Goal: Task Accomplishment & Management: Use online tool/utility

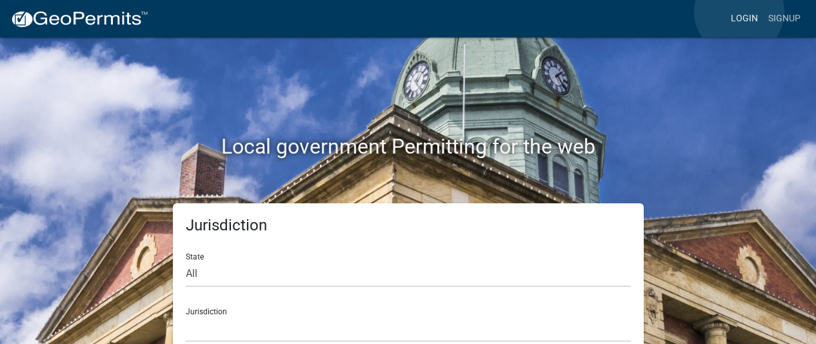
click at [739, 12] on link "Login" at bounding box center [744, 18] width 37 height 25
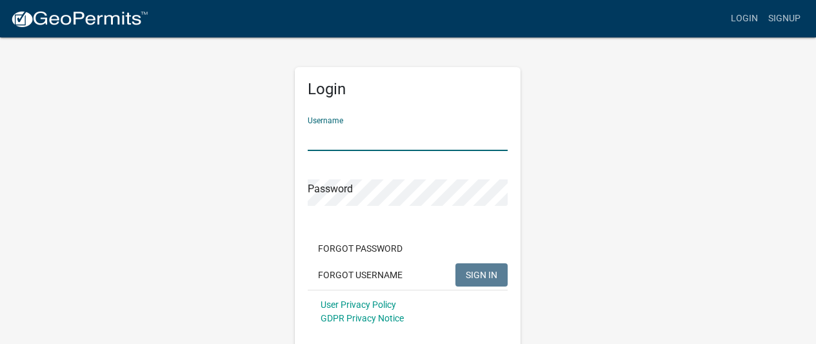
click at [404, 145] on input "Username" at bounding box center [408, 138] width 200 height 26
type input "SuzanneWels"
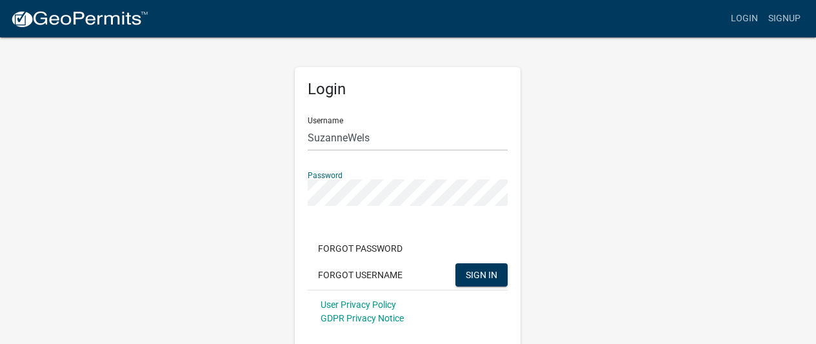
click at [455, 263] on button "SIGN IN" at bounding box center [481, 274] width 52 height 23
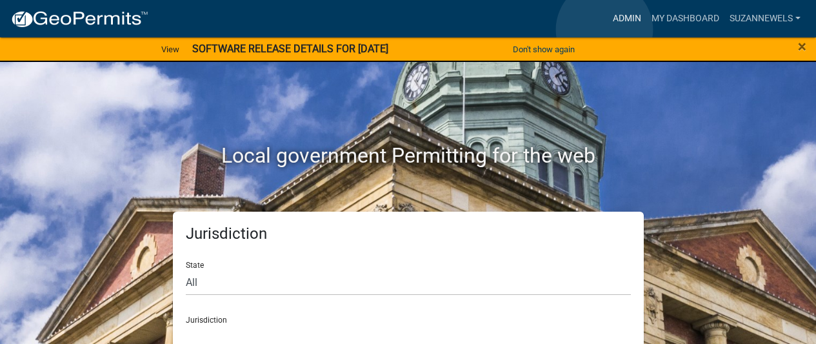
click at [628, 12] on link "Admin" at bounding box center [627, 18] width 39 height 25
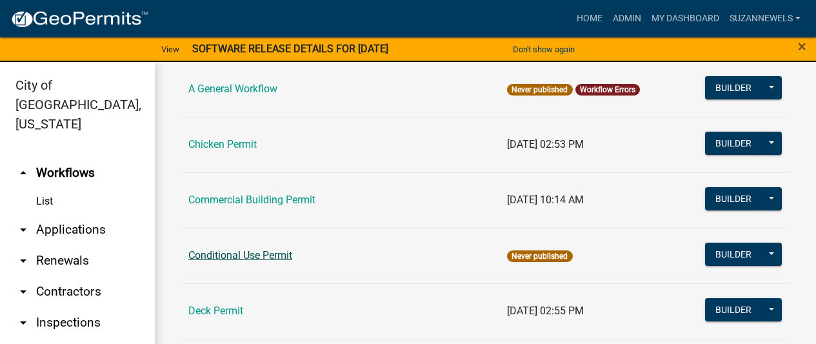
scroll to position [129, 0]
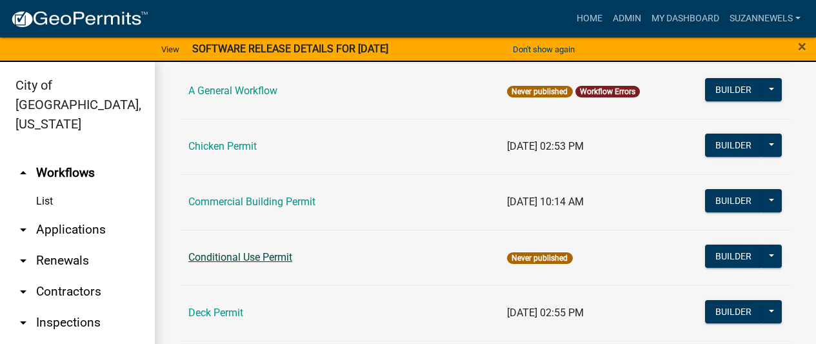
click at [243, 252] on link "Conditional Use Permit" at bounding box center [240, 257] width 104 height 12
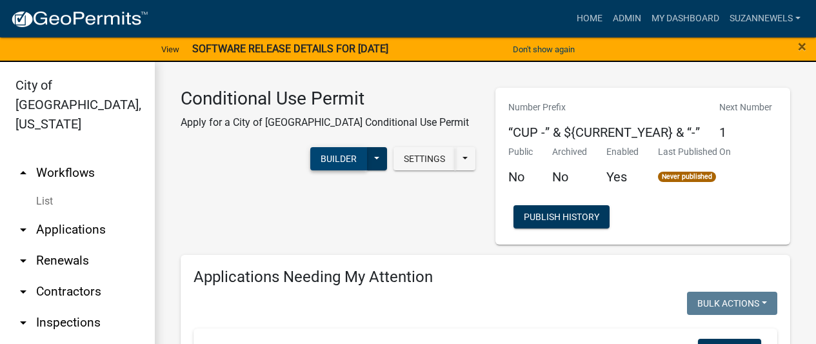
click at [330, 166] on button "Builder" at bounding box center [338, 158] width 57 height 23
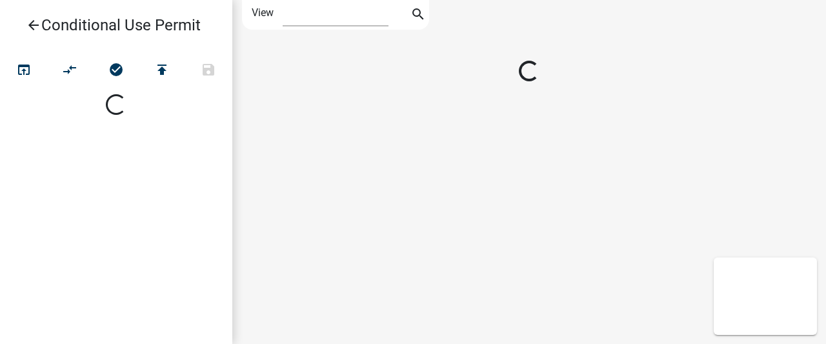
select select "1"
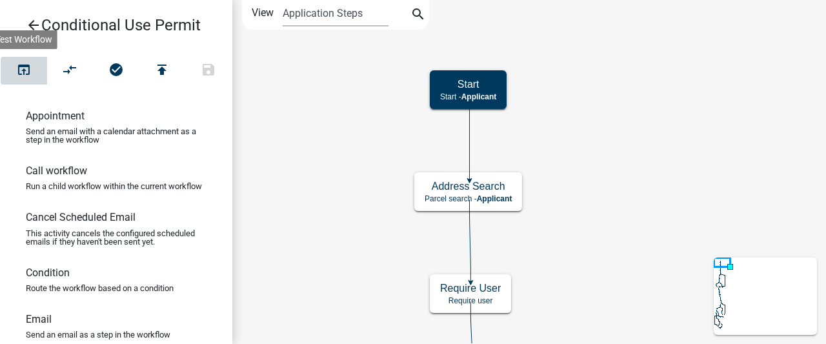
click at [28, 70] on icon "open_in_browser" at bounding box center [23, 71] width 15 height 18
